Goal: Task Accomplishment & Management: Complete application form

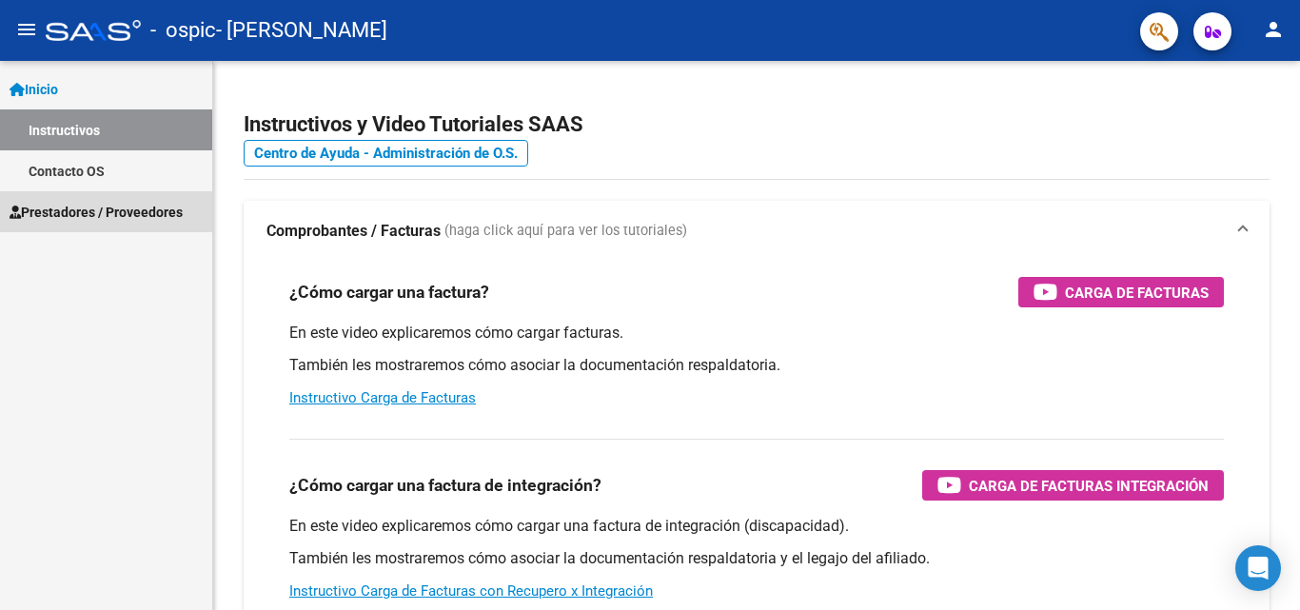
click at [79, 205] on span "Prestadores / Proveedores" at bounding box center [96, 212] width 173 height 21
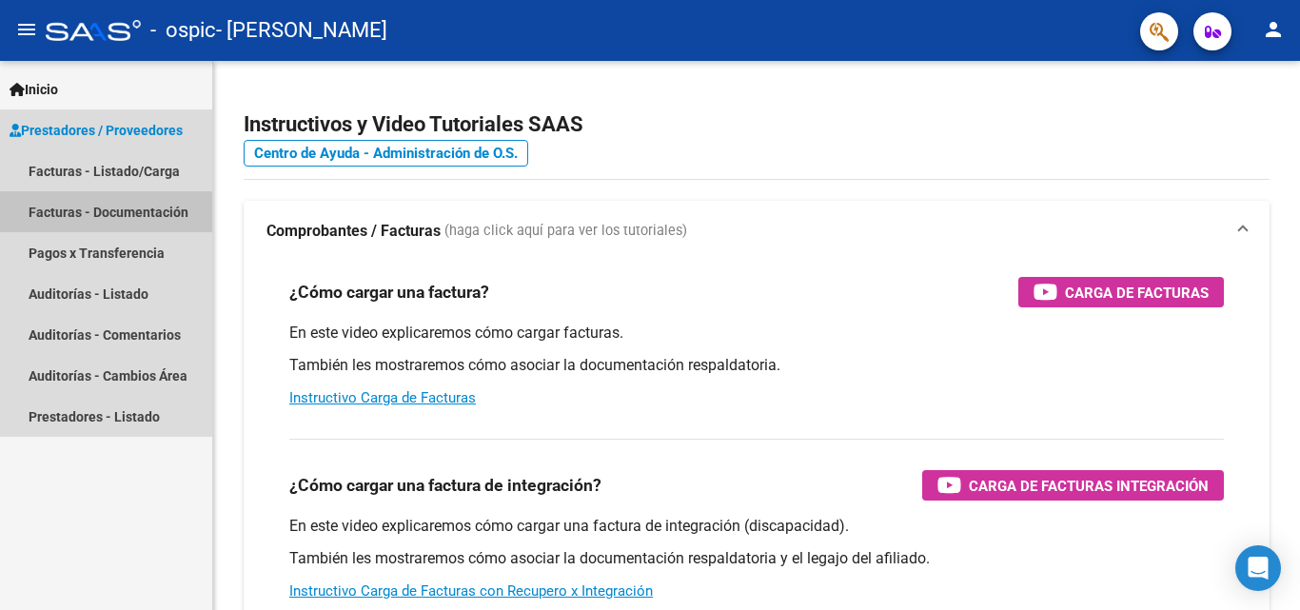
click at [79, 205] on link "Facturas - Documentación" at bounding box center [106, 211] width 212 height 41
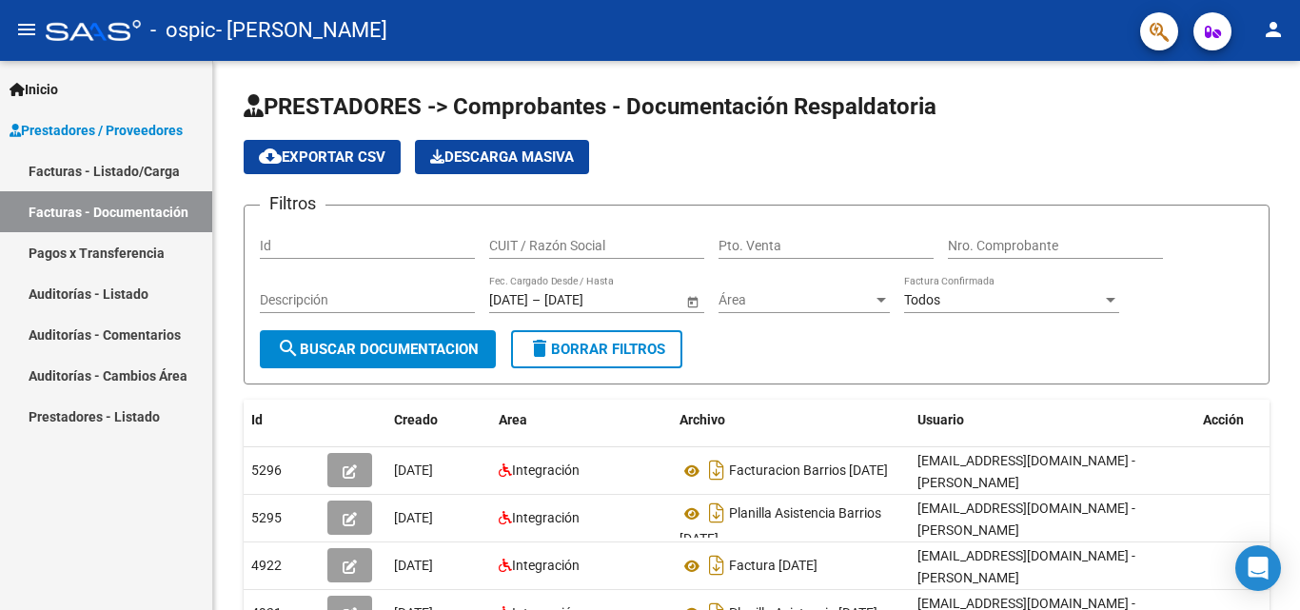
click at [97, 163] on link "Facturas - Listado/Carga" at bounding box center [106, 170] width 212 height 41
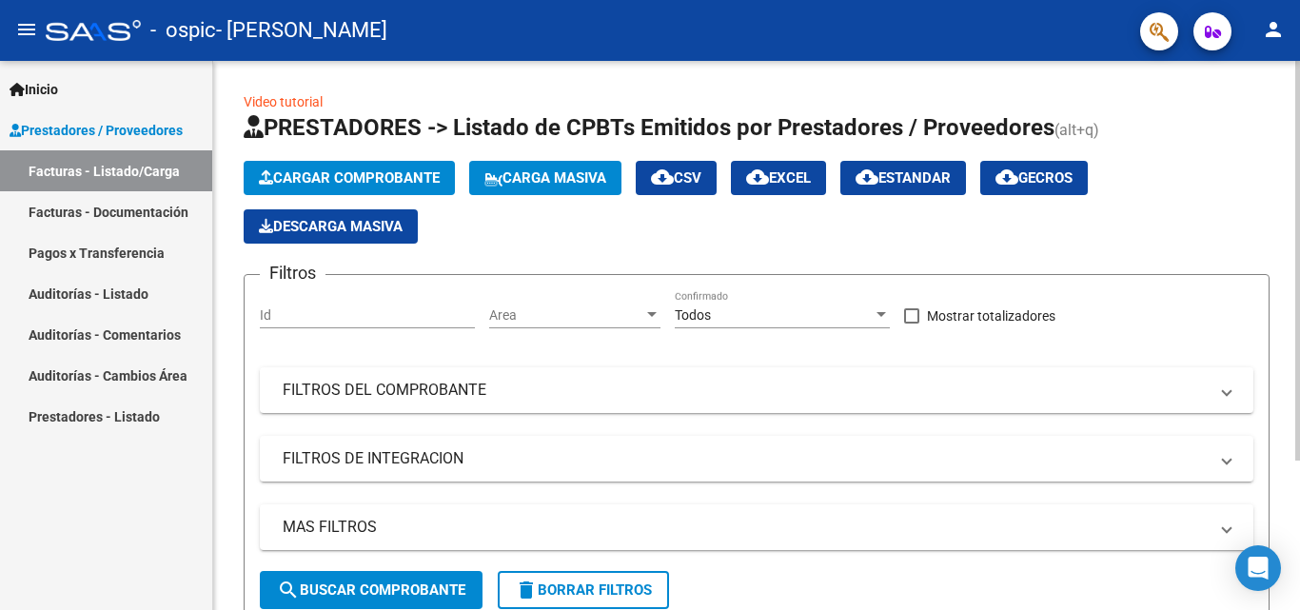
click at [350, 176] on span "Cargar Comprobante" at bounding box center [349, 177] width 181 height 17
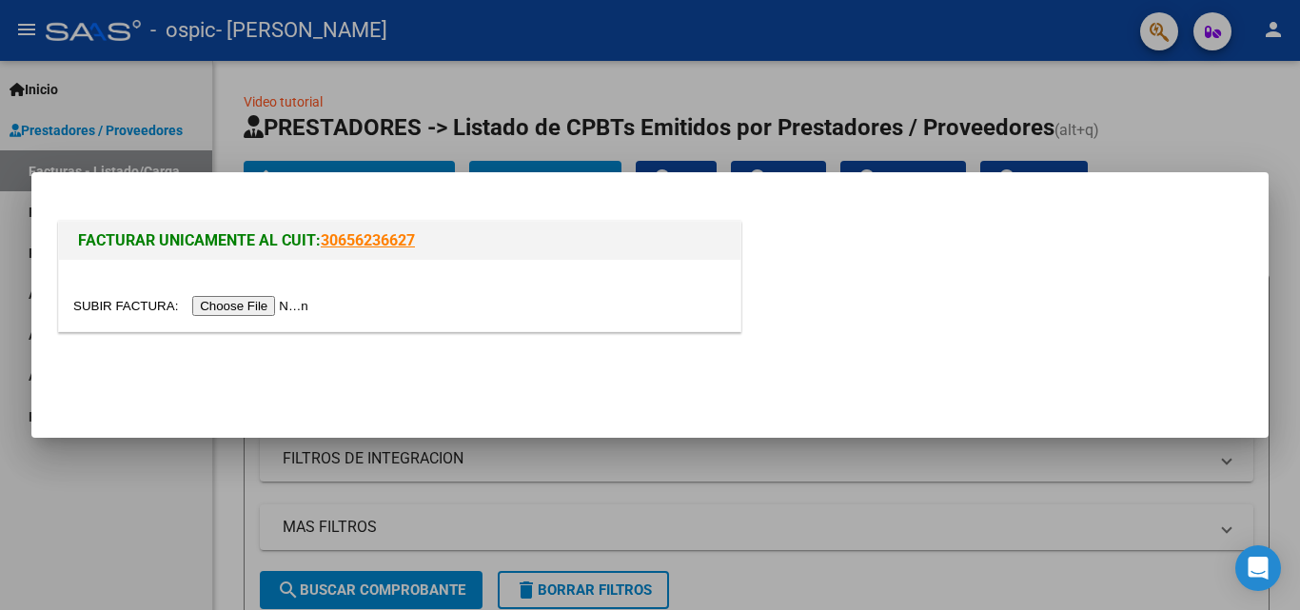
click at [260, 313] on input "file" at bounding box center [193, 306] width 241 height 20
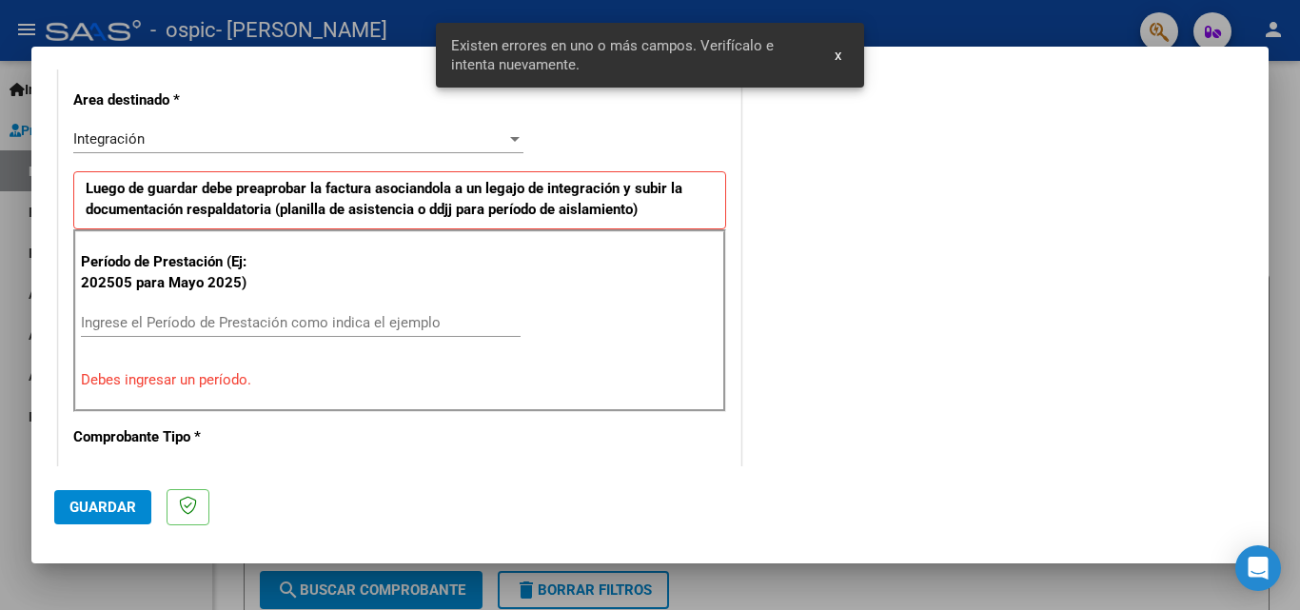
scroll to position [465, 0]
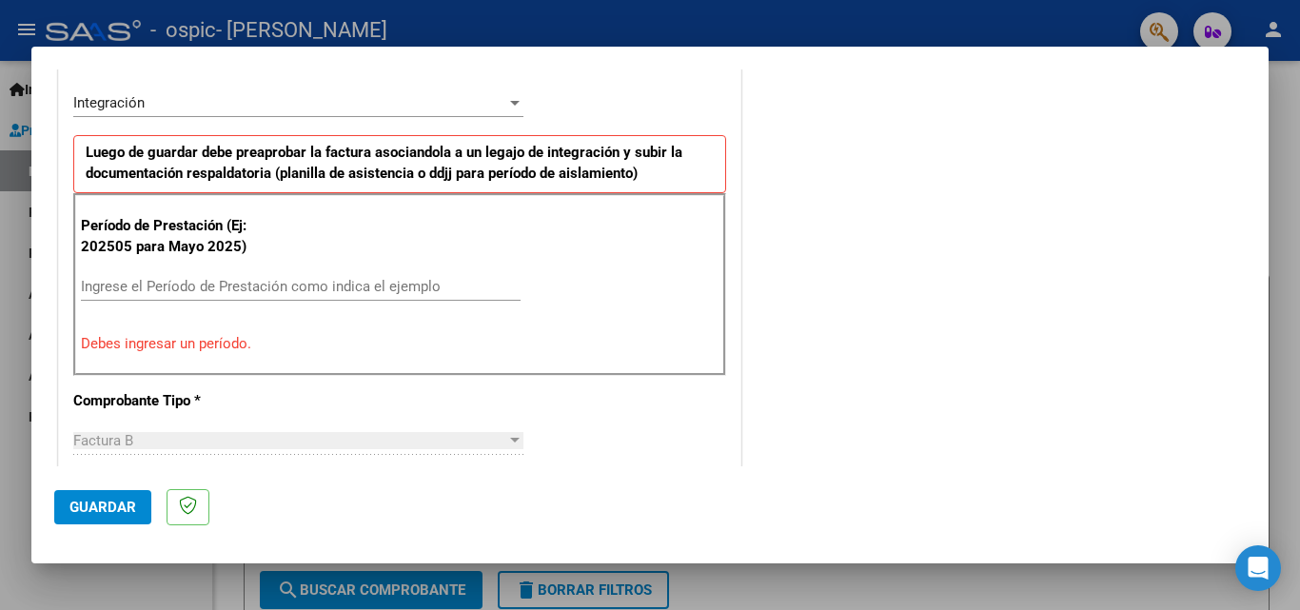
click at [184, 292] on input "Ingrese el Período de Prestación como indica el ejemplo" at bounding box center [301, 286] width 440 height 17
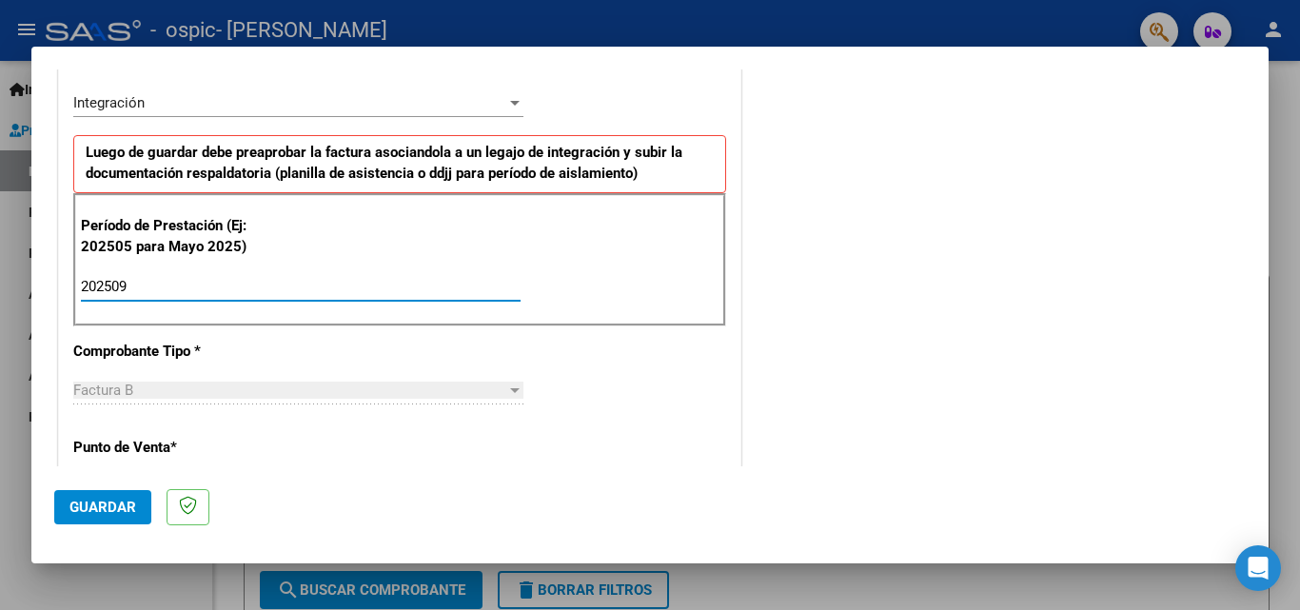
type input "202509"
click at [653, 373] on div "CUIT * 27-35454359-7 Ingresar CUIT ANALISIS PRESTADOR [PERSON_NAME] [PERSON_NAM…" at bounding box center [399, 558] width 681 height 1432
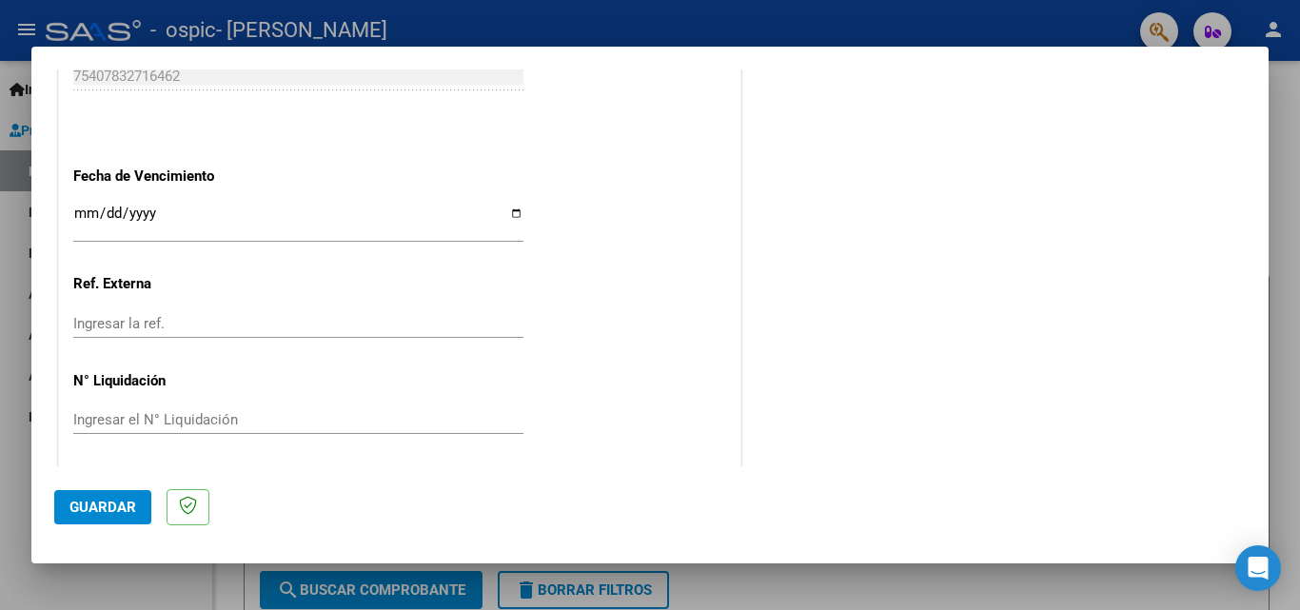
scroll to position [1278, 0]
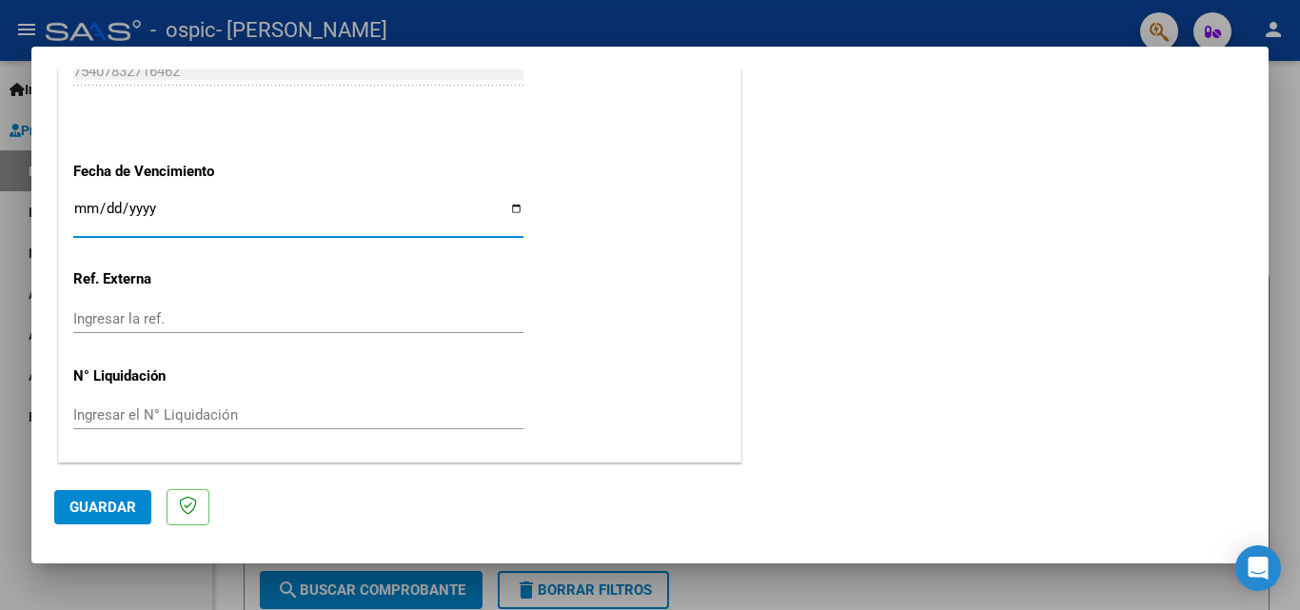
click at [511, 213] on input "Ingresar la fecha" at bounding box center [298, 216] width 450 height 30
click at [505, 203] on input "Ingresar la fecha" at bounding box center [298, 216] width 450 height 30
type input "[DATE]"
click at [109, 507] on span "Guardar" at bounding box center [102, 507] width 67 height 17
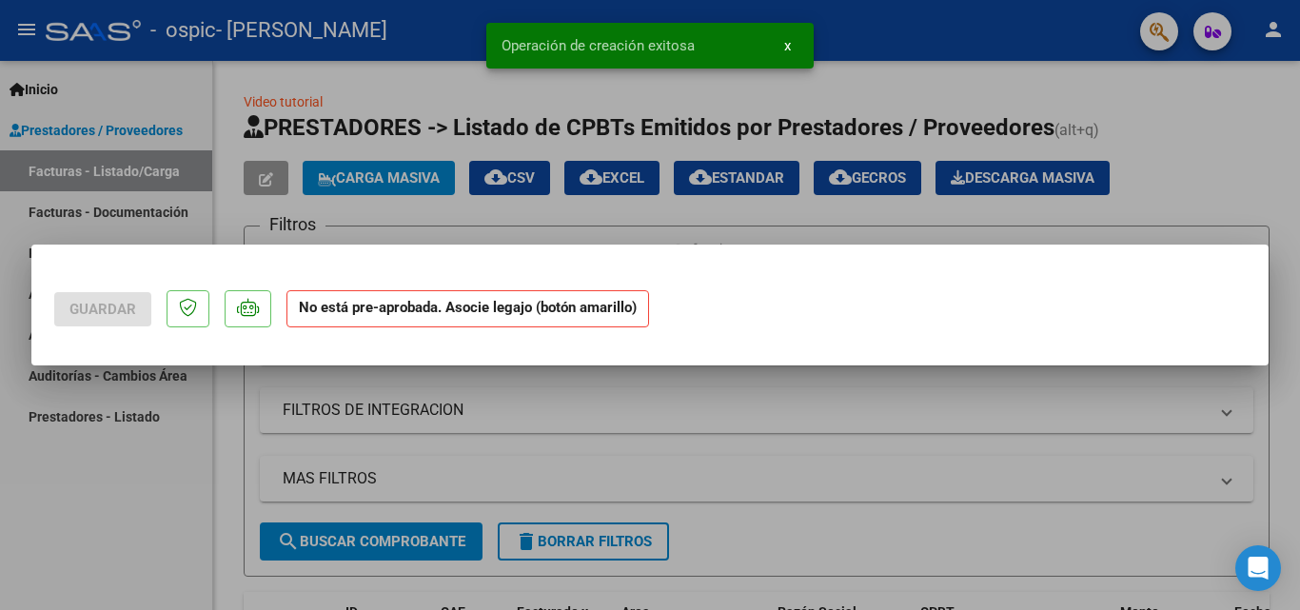
scroll to position [0, 0]
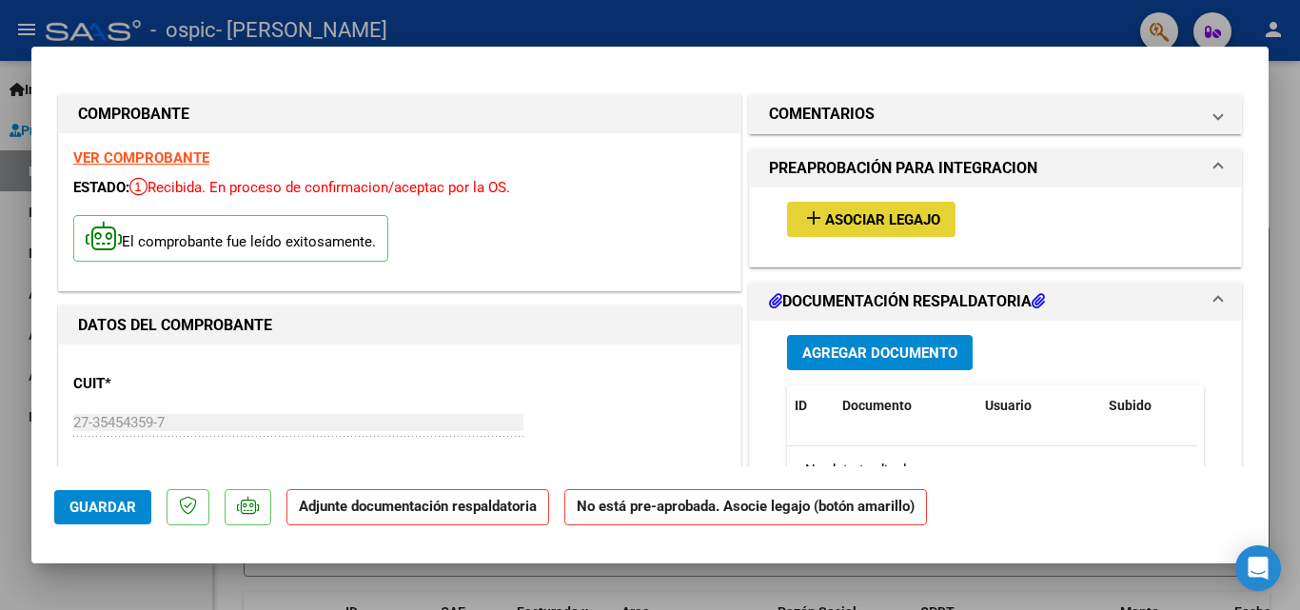
click at [844, 212] on span "Asociar Legajo" at bounding box center [882, 219] width 115 height 17
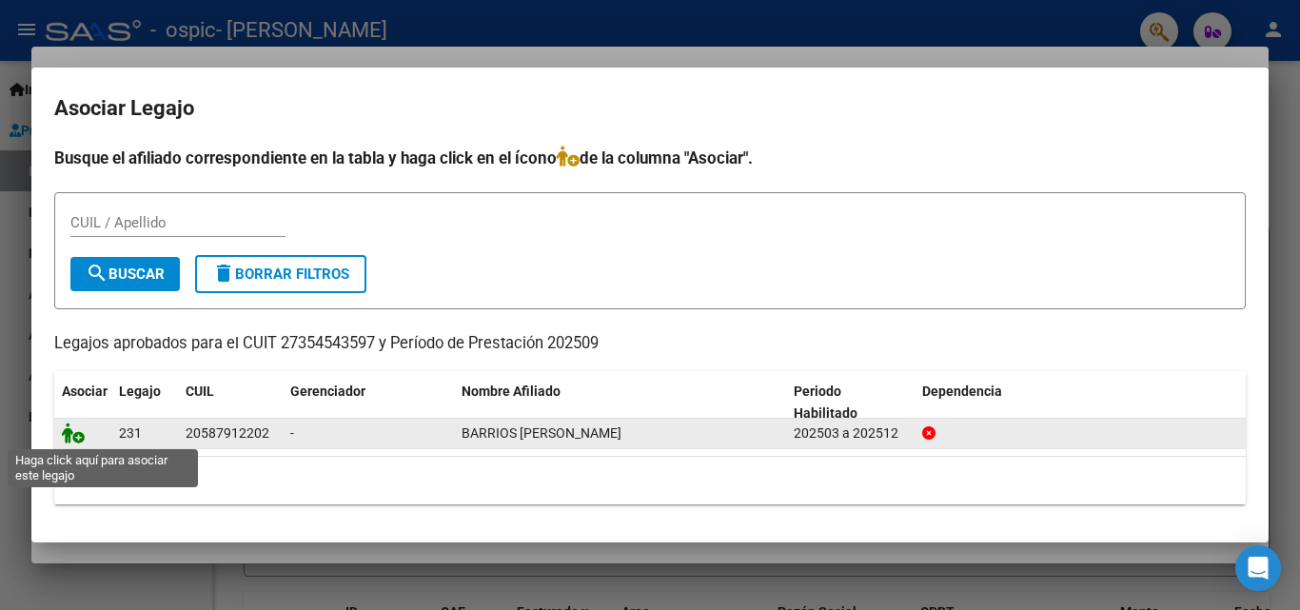
click at [79, 434] on icon at bounding box center [73, 432] width 23 height 21
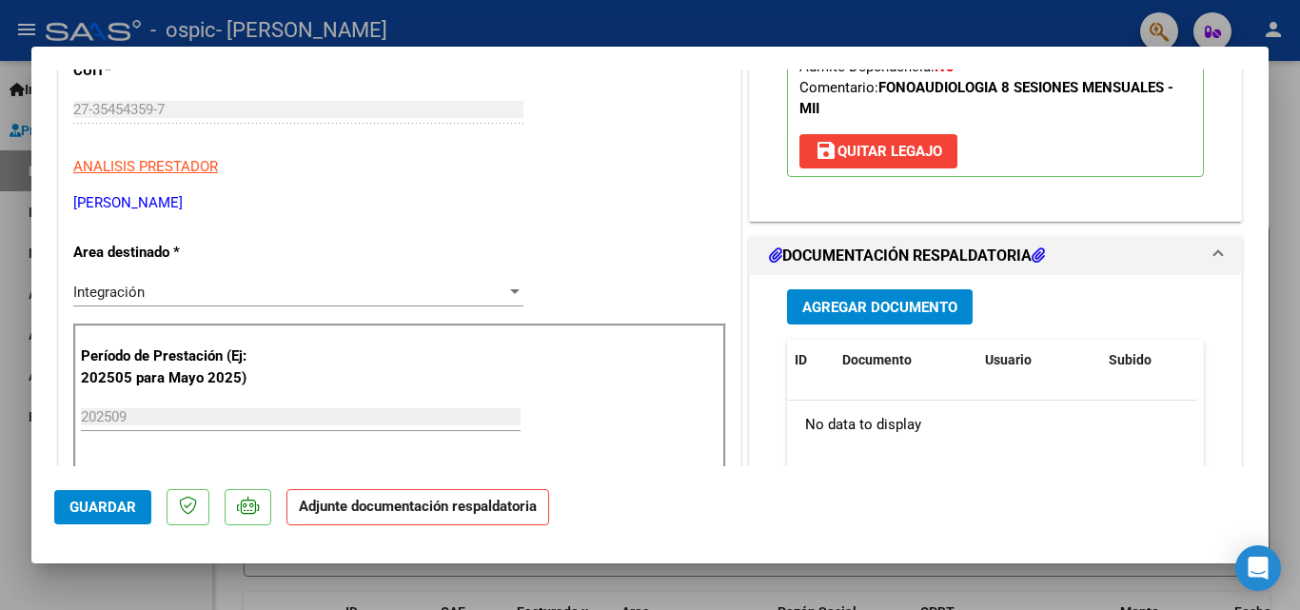
scroll to position [376, 0]
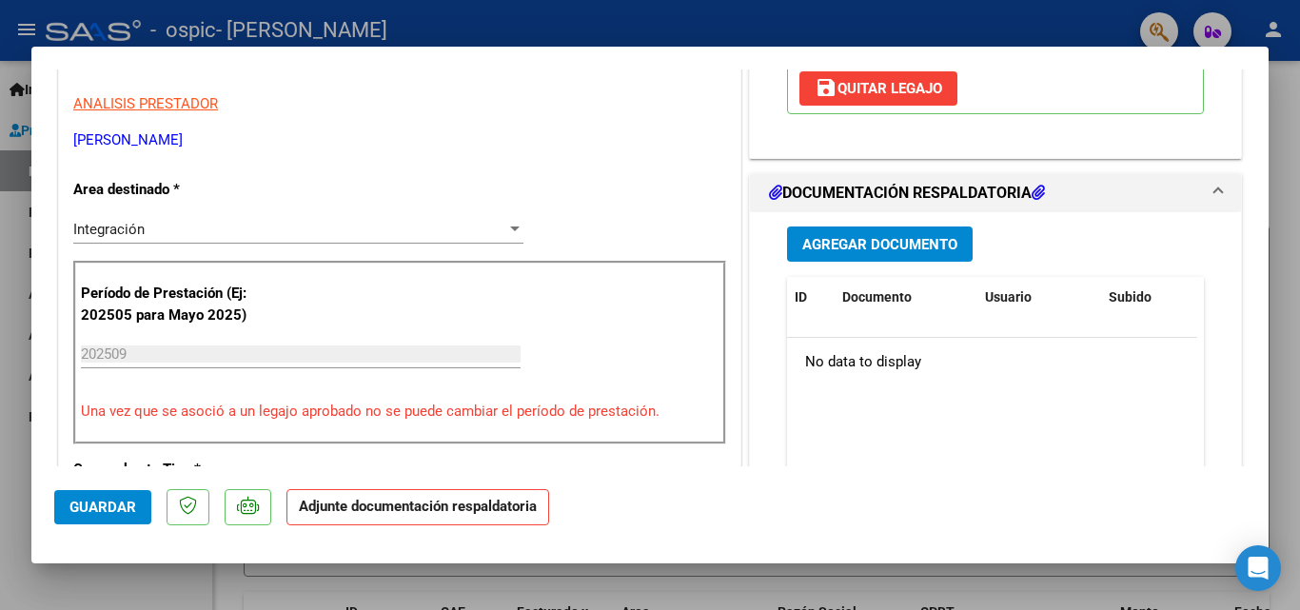
click at [1043, 187] on icon at bounding box center [1037, 192] width 13 height 15
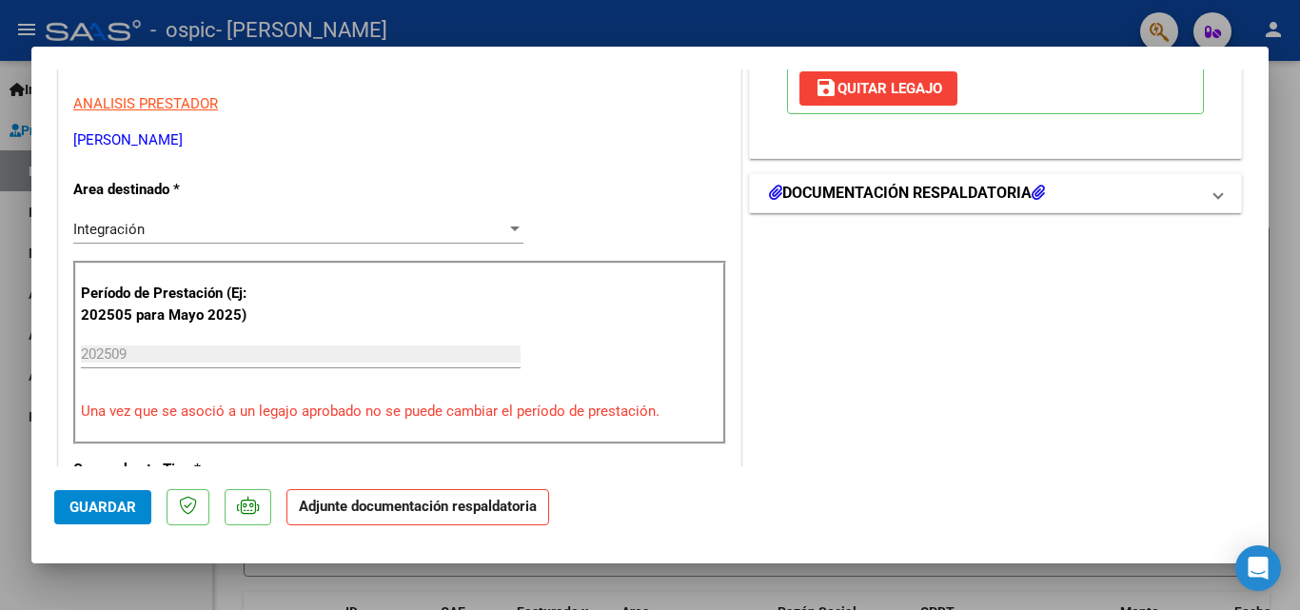
click at [1043, 187] on icon at bounding box center [1037, 192] width 13 height 15
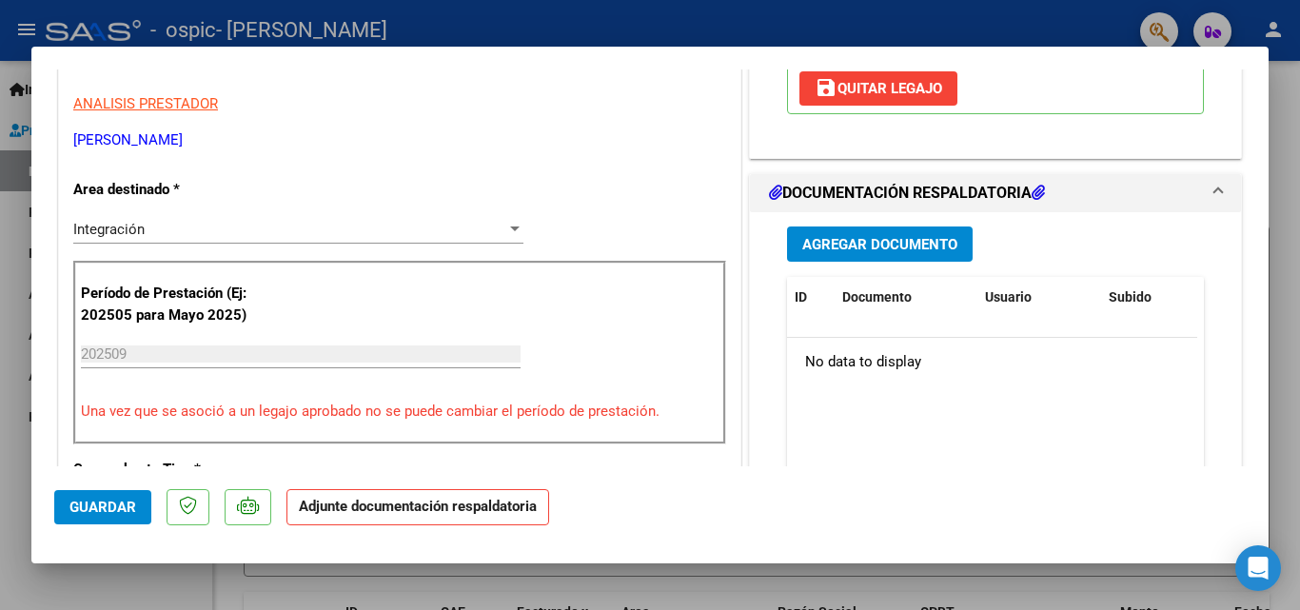
click at [901, 240] on span "Agregar Documento" at bounding box center [879, 244] width 155 height 17
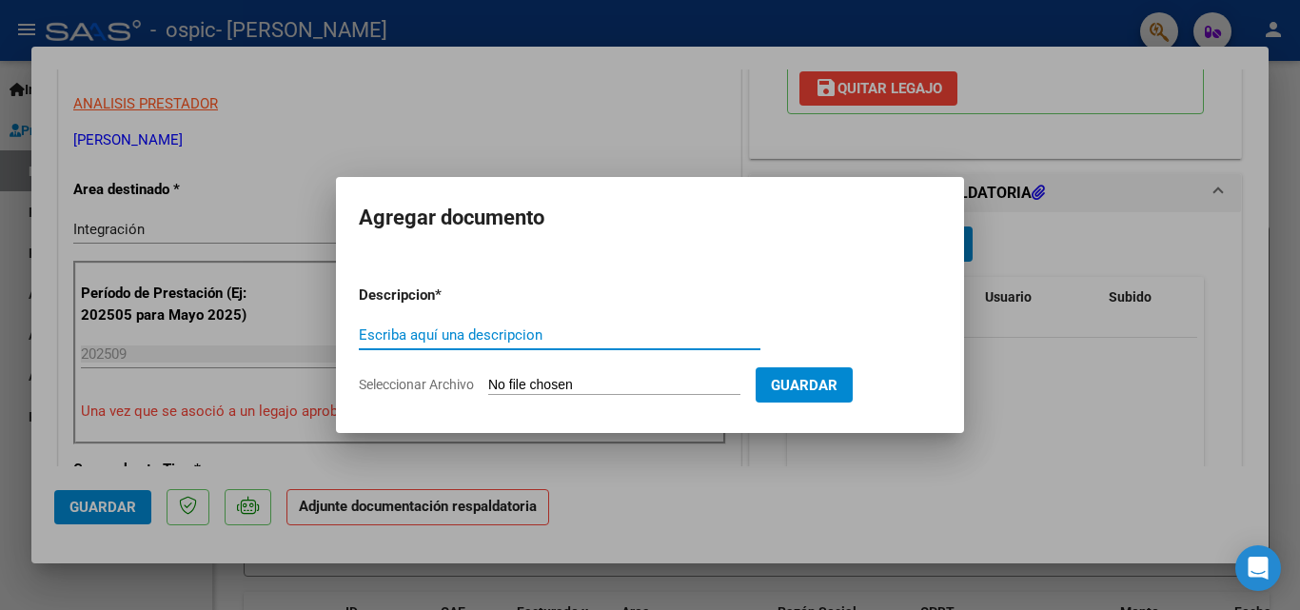
click at [515, 336] on input "Escriba aquí una descripcion" at bounding box center [560, 334] width 402 height 17
click at [363, 329] on input "Escriba aquí una descripcion" at bounding box center [560, 334] width 402 height 17
click at [449, 382] on span "Seleccionar Archivo" at bounding box center [416, 384] width 115 height 15
click at [488, 382] on input "Seleccionar Archivo" at bounding box center [614, 386] width 252 height 18
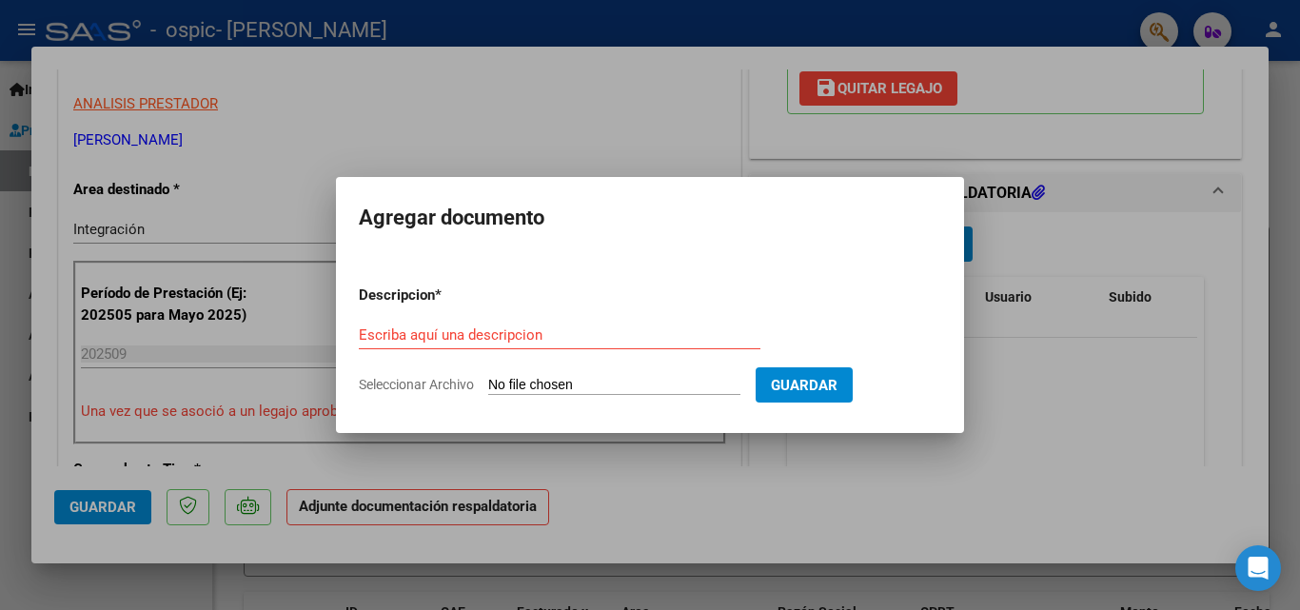
type input "C:\fakepath\Planilla asistencia BARRIOS [DATE].pdf"
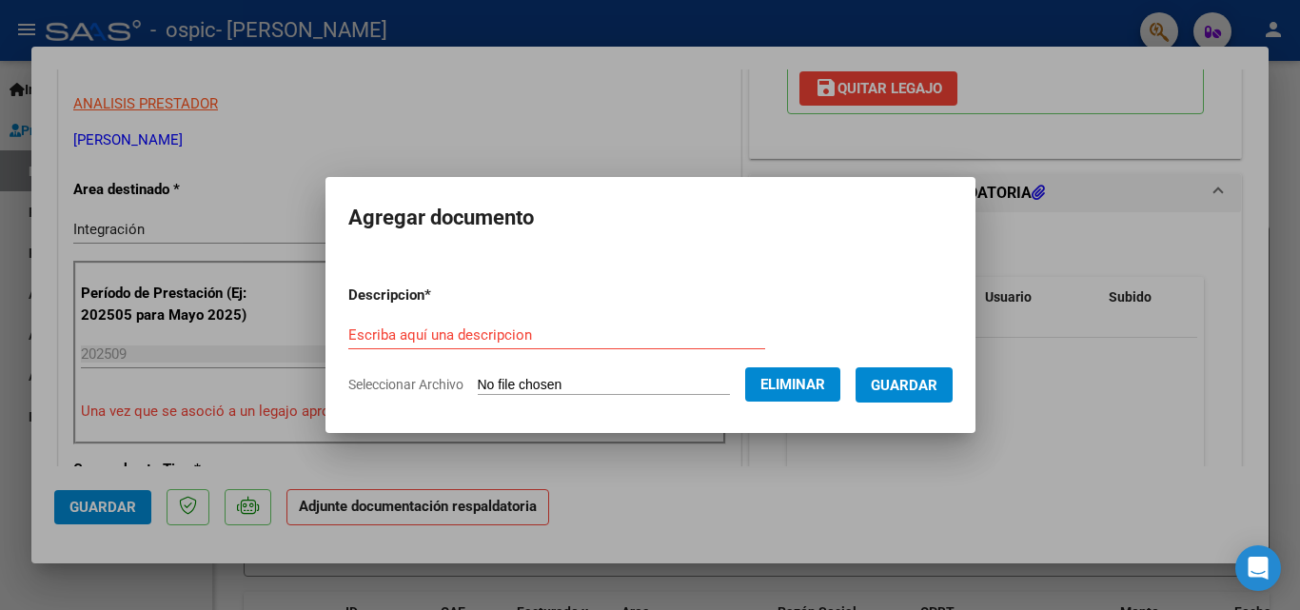
click at [442, 328] on input "Escriba aquí una descripcion" at bounding box center [556, 334] width 417 height 17
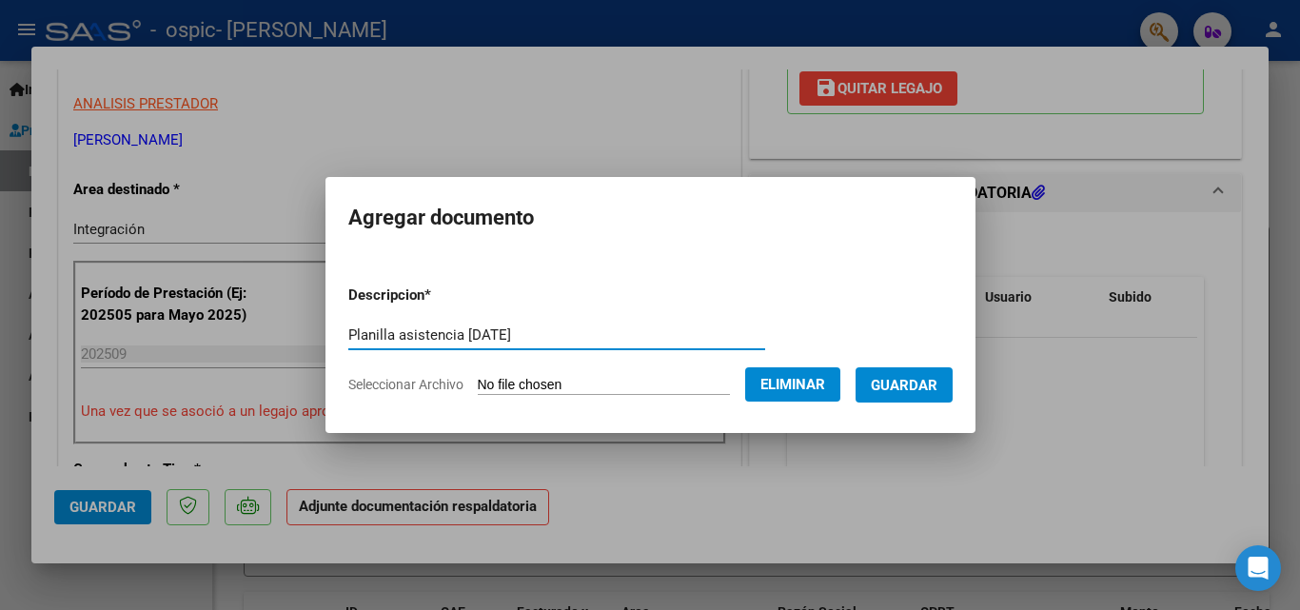
type input "Planilla asistencia [DATE]"
click at [918, 385] on span "Guardar" at bounding box center [904, 385] width 67 height 17
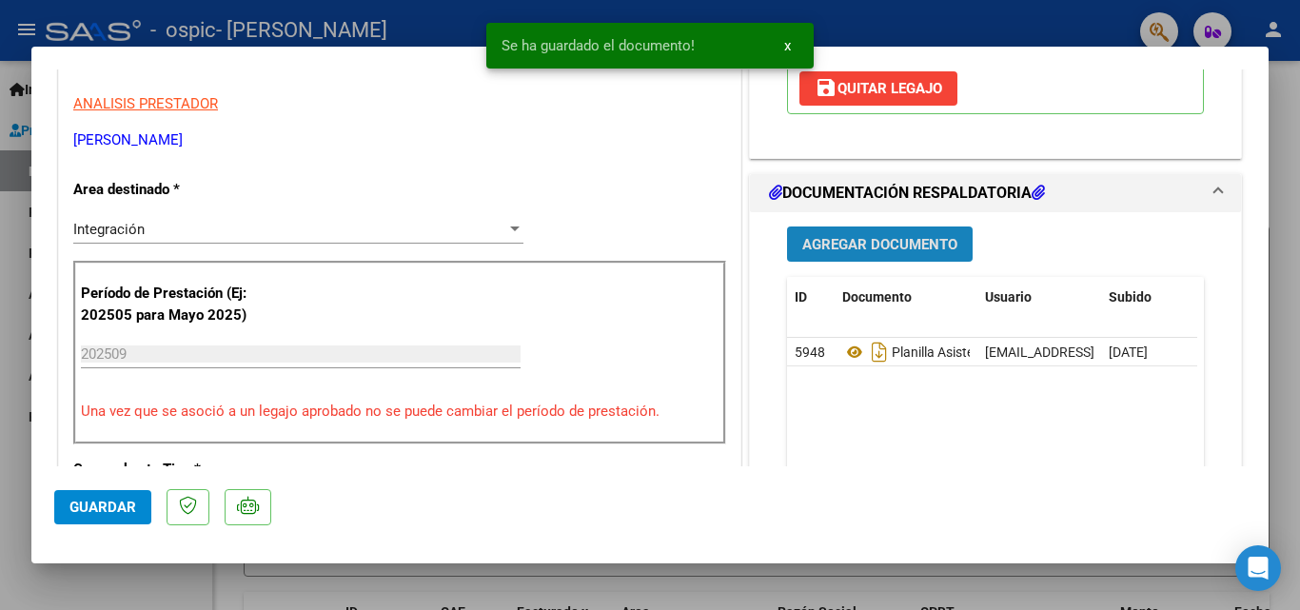
click at [918, 251] on span "Agregar Documento" at bounding box center [879, 244] width 155 height 17
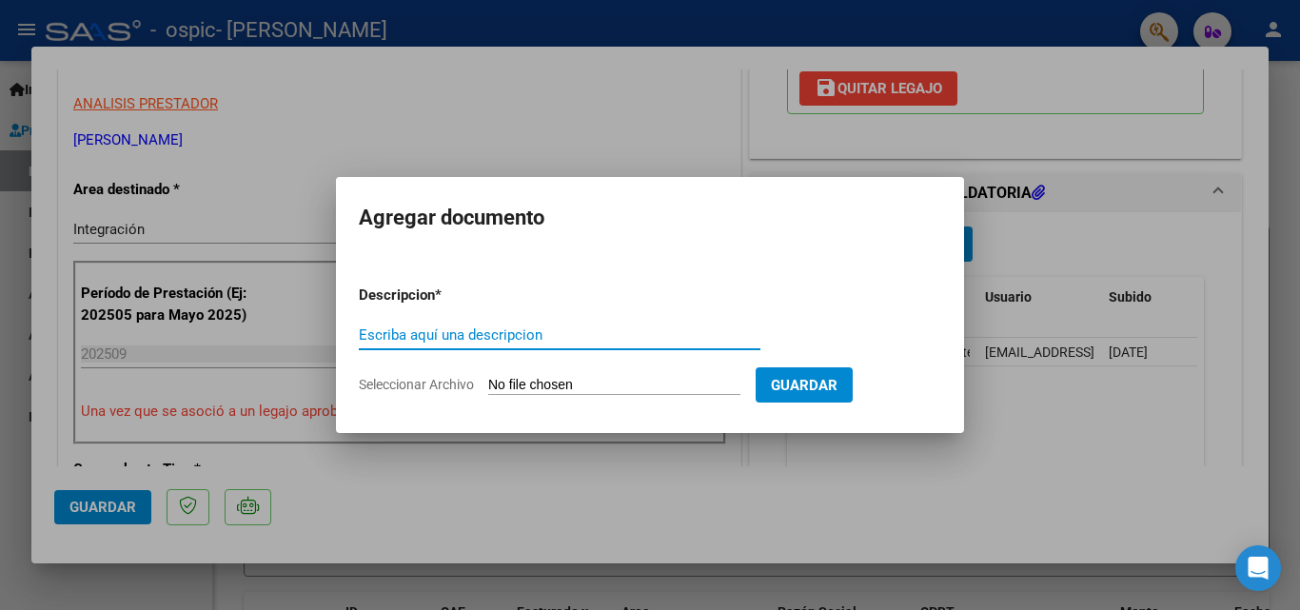
click at [442, 381] on span "Seleccionar Archivo" at bounding box center [416, 384] width 115 height 15
click at [488, 381] on input "Seleccionar Archivo" at bounding box center [614, 386] width 252 height 18
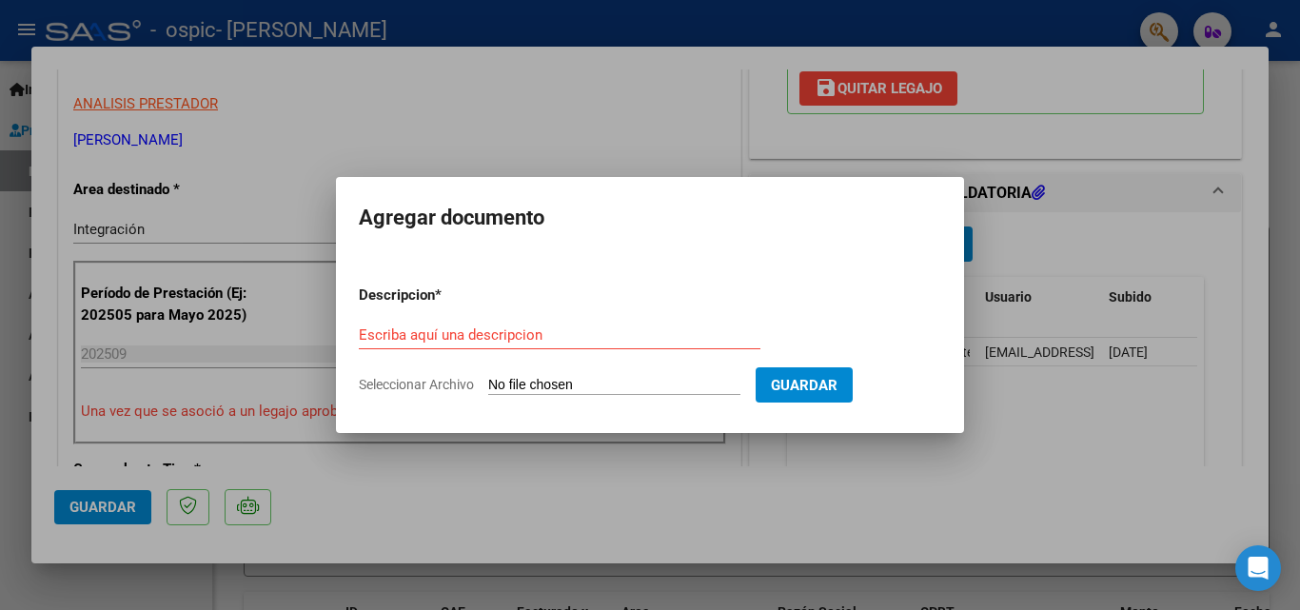
type input "C:\fakepath\27354543597_006_00004_00000480.pdf"
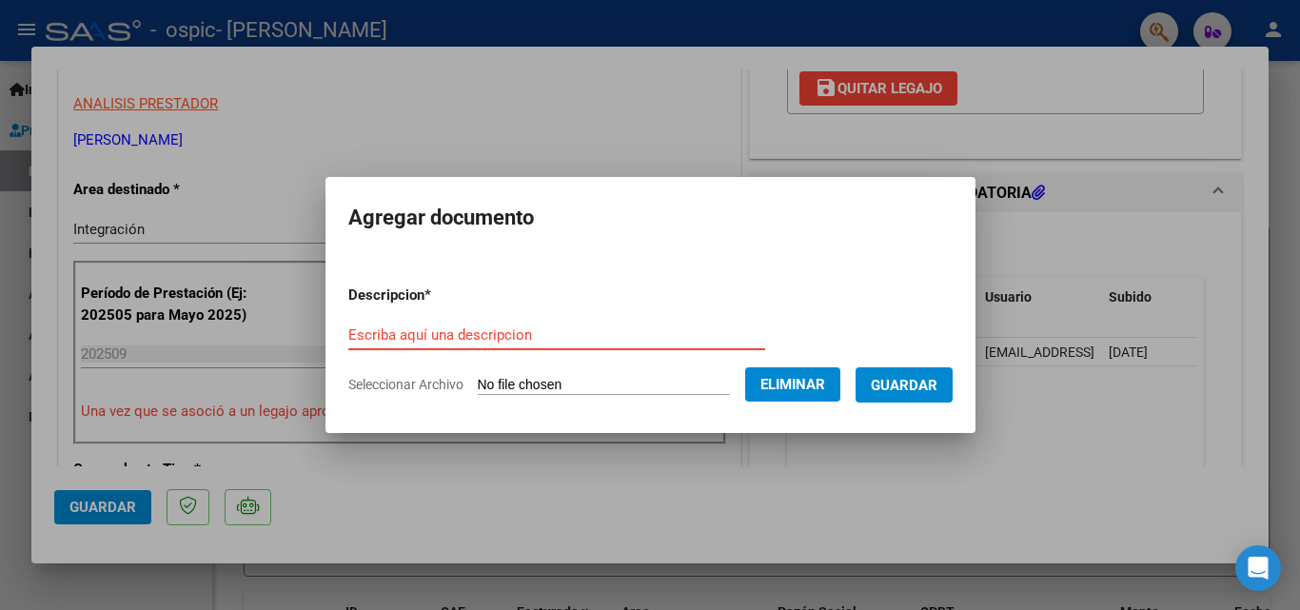
click at [587, 328] on input "Escriba aquí una descripcion" at bounding box center [556, 334] width 417 height 17
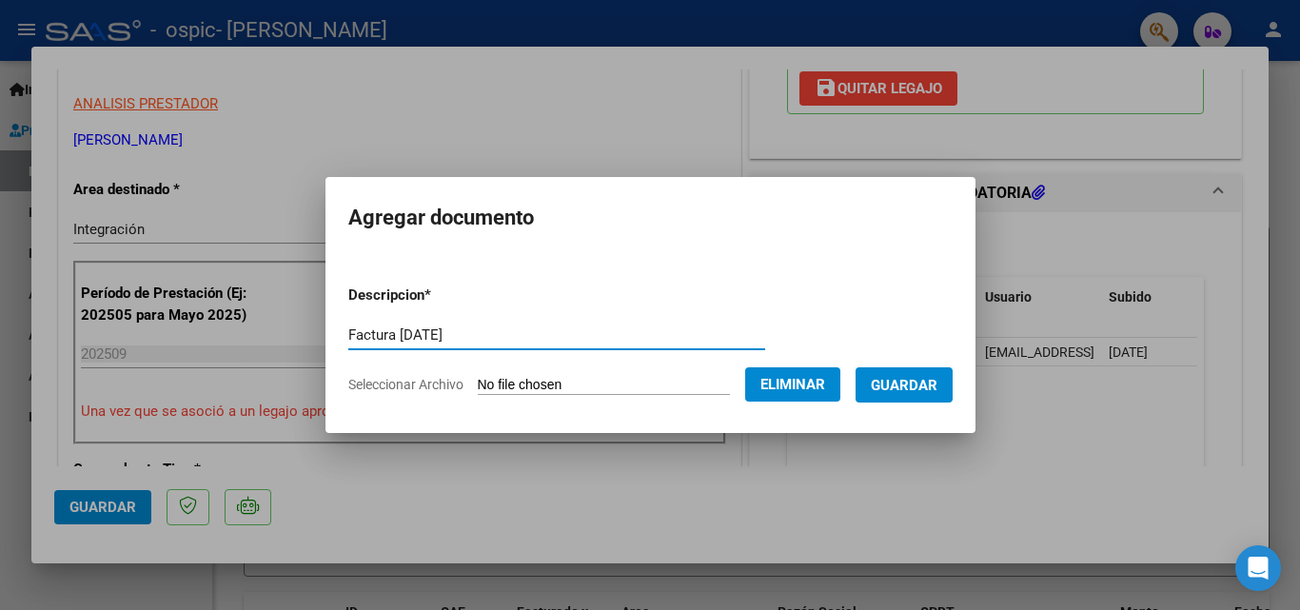
type input "Factura [DATE]"
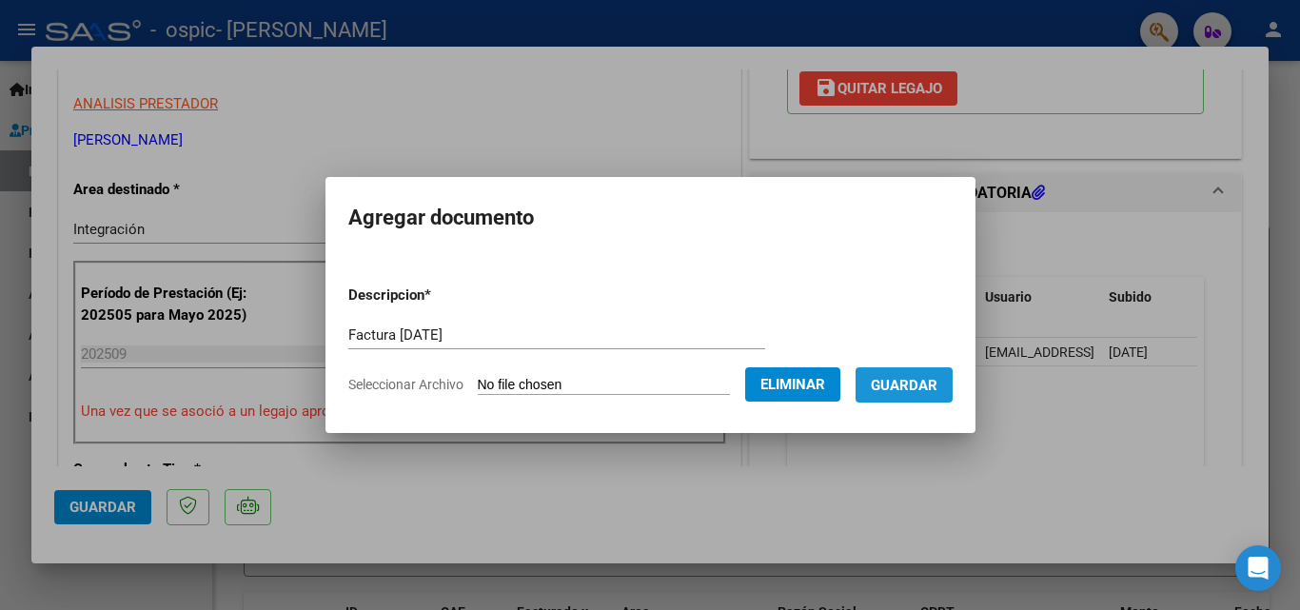
click at [937, 384] on span "Guardar" at bounding box center [904, 385] width 67 height 17
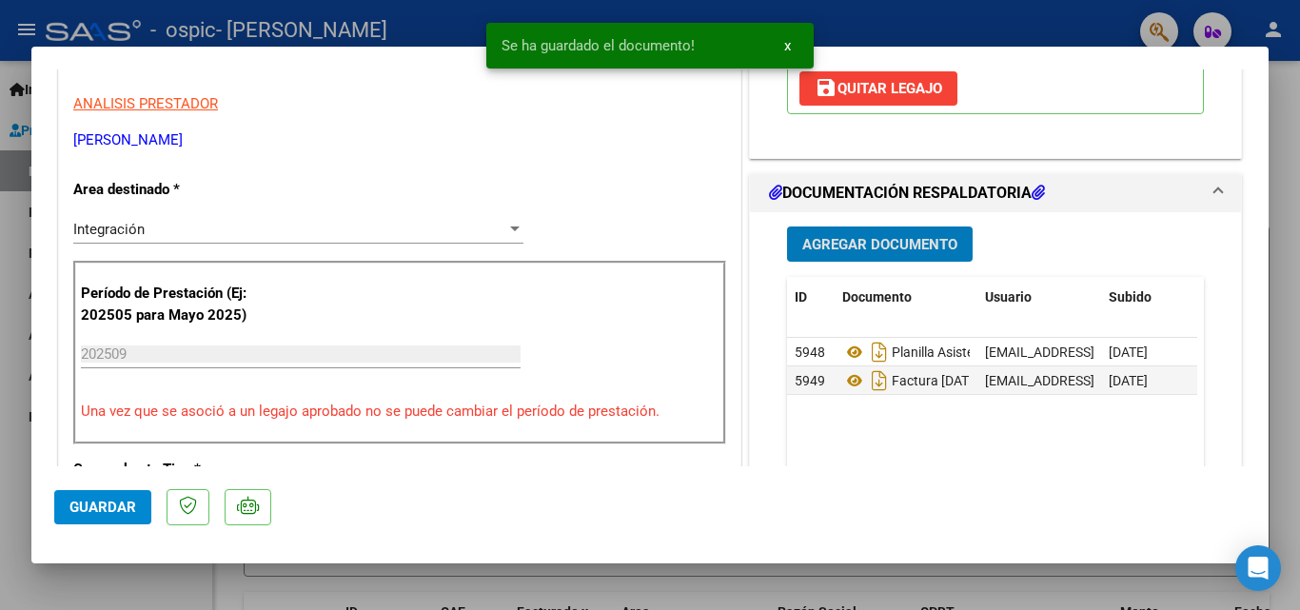
click at [122, 511] on span "Guardar" at bounding box center [102, 507] width 67 height 17
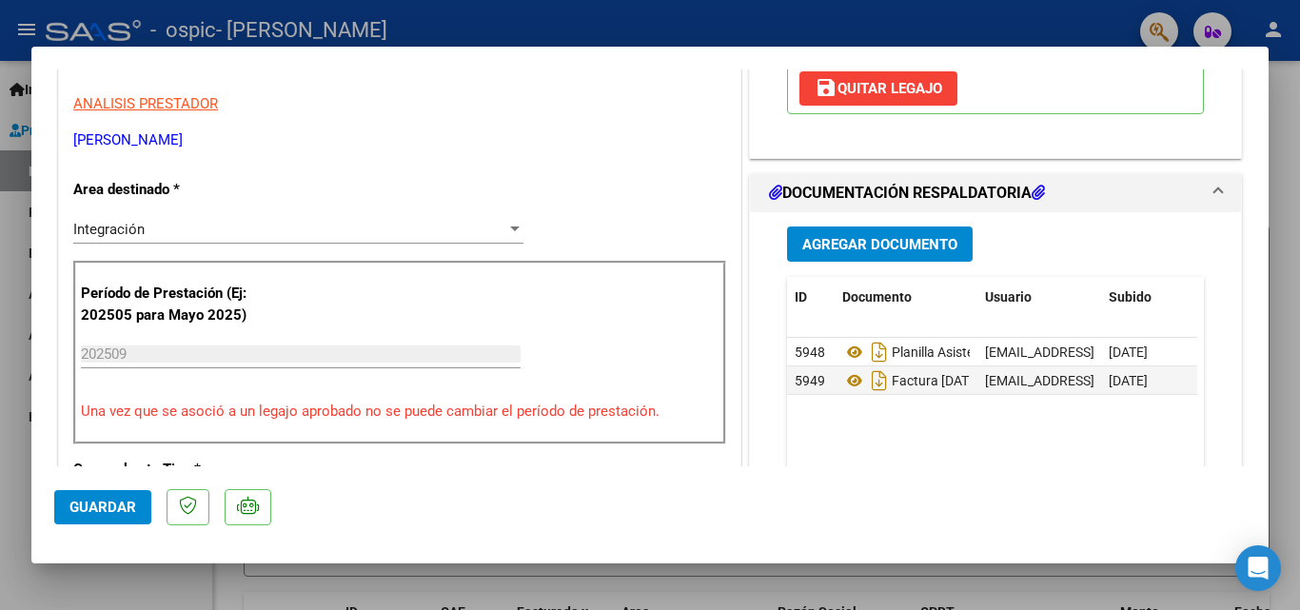
click at [1281, 237] on div at bounding box center [650, 305] width 1300 height 610
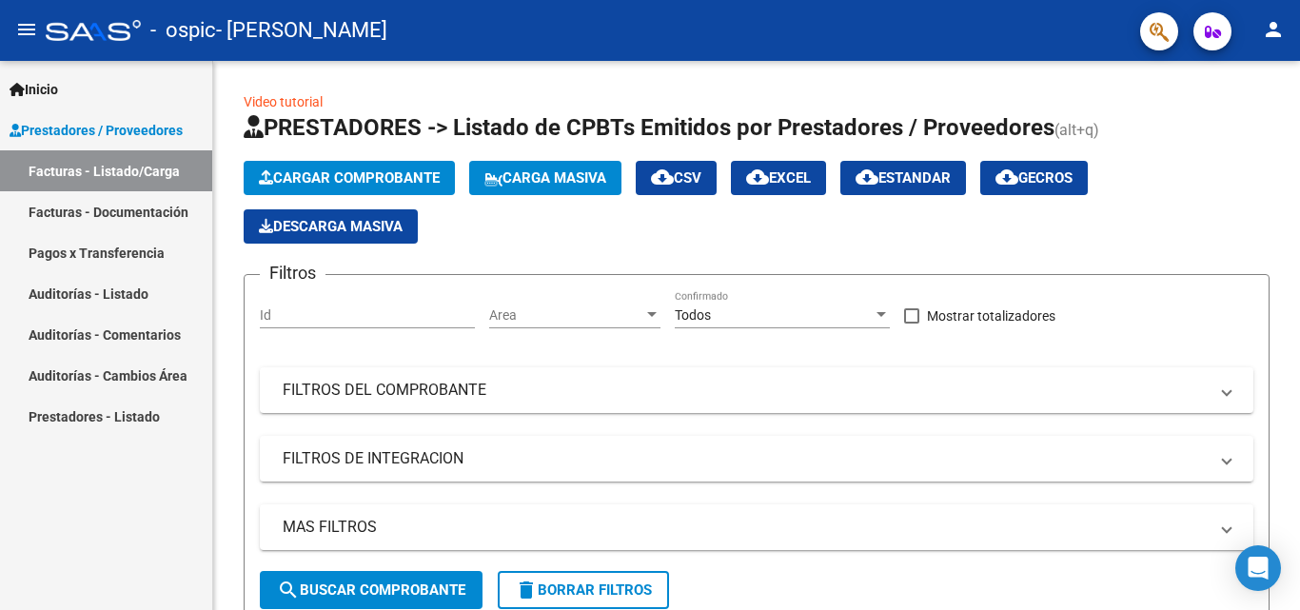
click at [102, 213] on link "Facturas - Documentación" at bounding box center [106, 211] width 212 height 41
